Goal: Find specific page/section: Find specific page/section

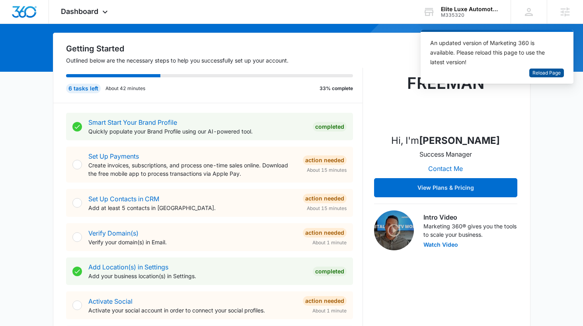
click at [542, 74] on span "Reload Page" at bounding box center [547, 73] width 28 height 8
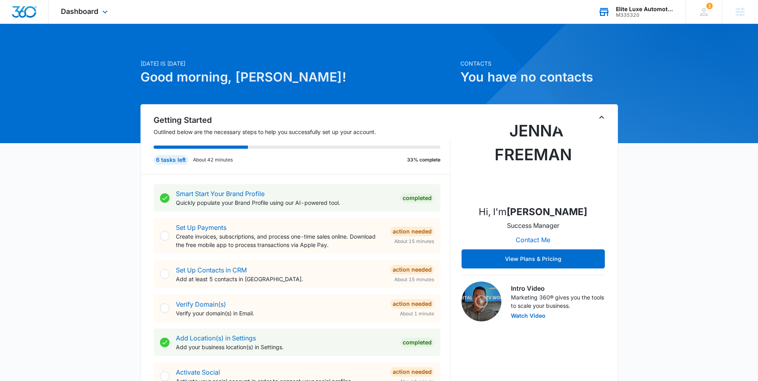
click at [589, 7] on div "Elite Luxe Automotive" at bounding box center [645, 9] width 58 height 6
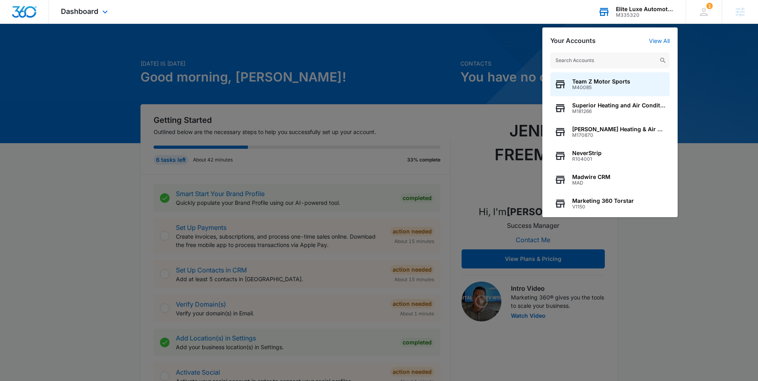
click at [589, 55] on input "text" at bounding box center [609, 61] width 119 height 16
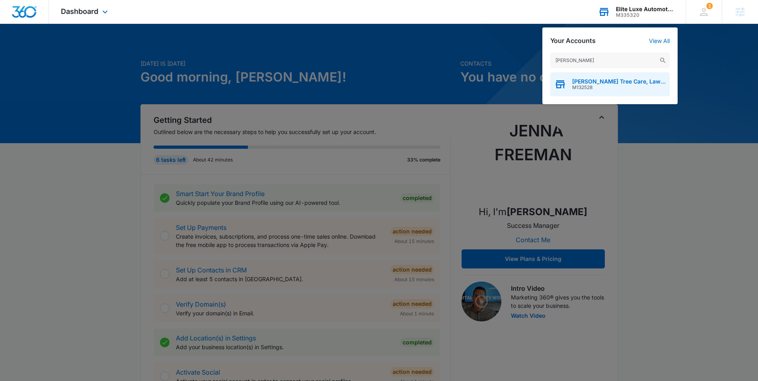
type input "giampa"
click at [589, 83] on span "W.D. Giampa Tree Care, Lawns & Landscape" at bounding box center [619, 81] width 94 height 6
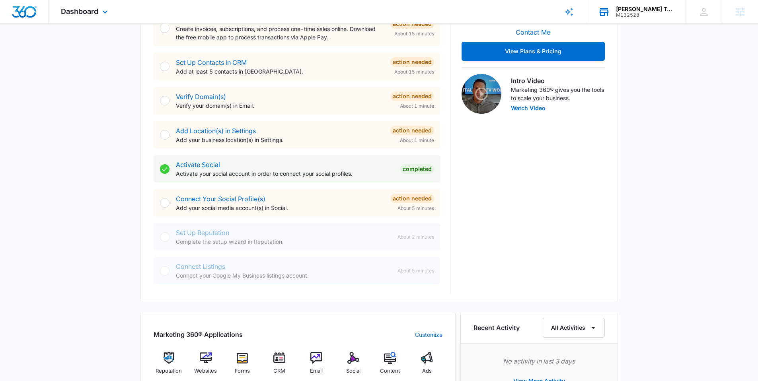
scroll to position [297, 0]
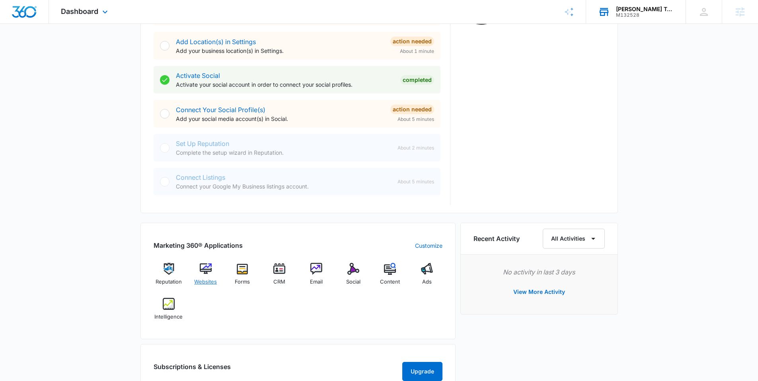
click at [209, 276] on div "Websites" at bounding box center [205, 277] width 31 height 29
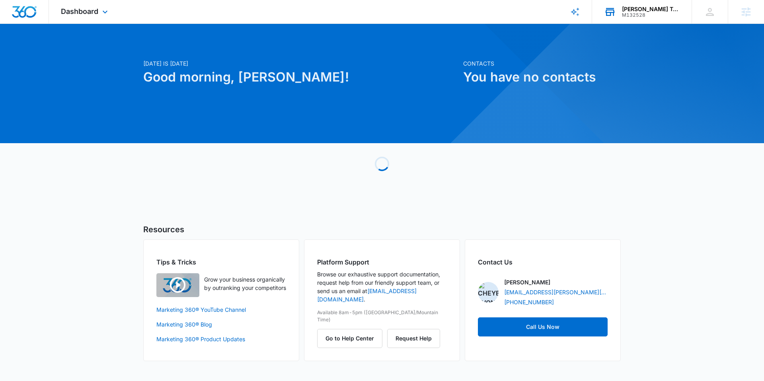
click at [634, 12] on div "M132528" at bounding box center [651, 15] width 58 height 6
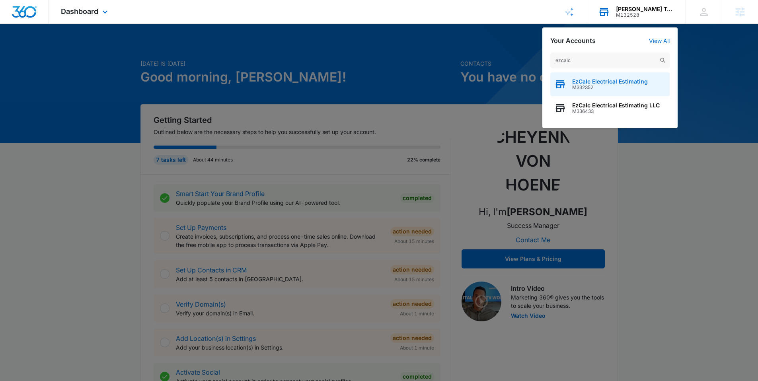
type input "ezcalc"
click at [589, 82] on span "EzCalc Electrical Estimating" at bounding box center [610, 81] width 76 height 6
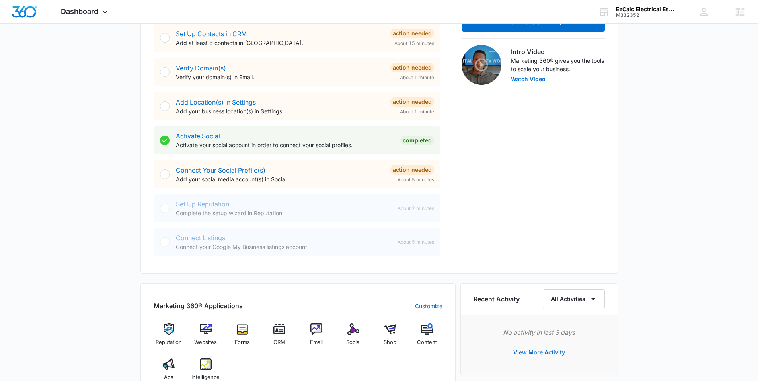
scroll to position [244, 0]
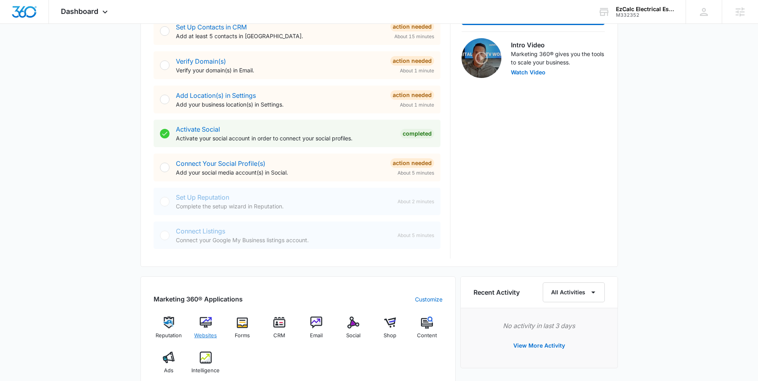
click at [208, 323] on img at bounding box center [206, 323] width 12 height 12
